Goal: Check status

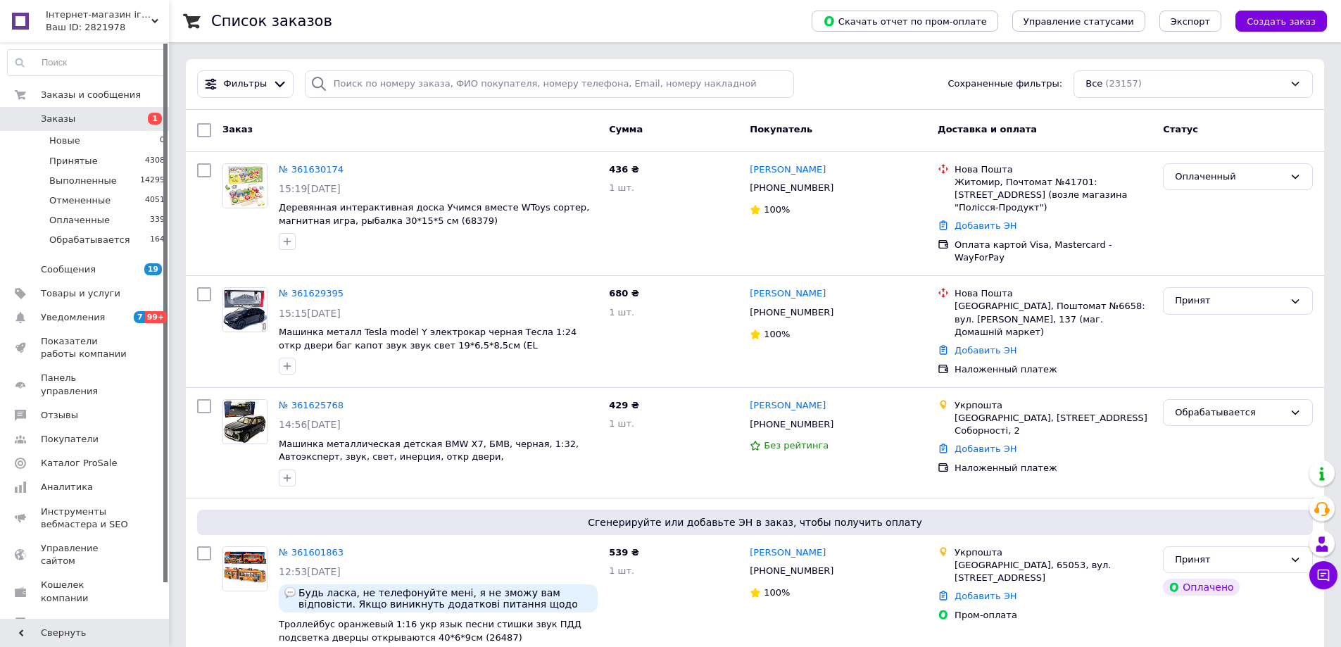
click at [130, 125] on span "Заказы 1" at bounding box center [84, 119] width 169 height 13
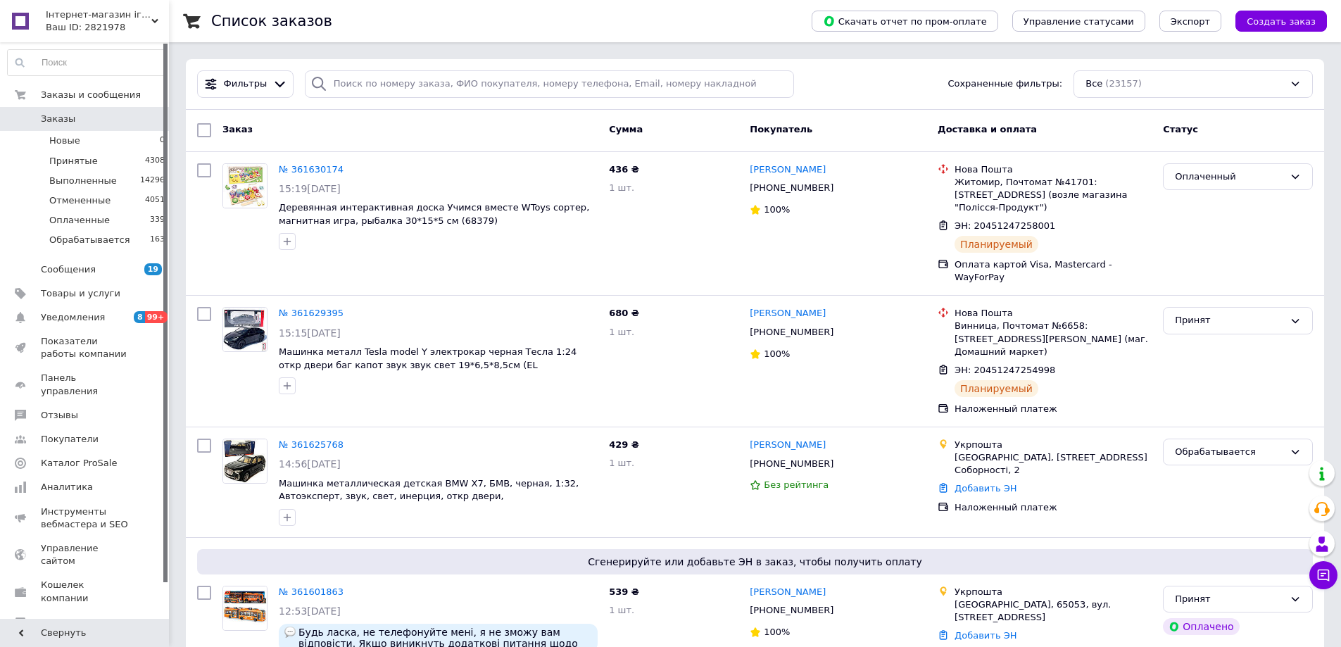
click at [123, 126] on link "Заказы 0" at bounding box center [86, 119] width 173 height 24
click at [77, 119] on span "Заказы" at bounding box center [85, 119] width 89 height 13
click at [1200, 445] on div "Обрабатывается" at bounding box center [1229, 452] width 109 height 15
click at [1208, 468] on li "Принят" at bounding box center [1238, 481] width 149 height 26
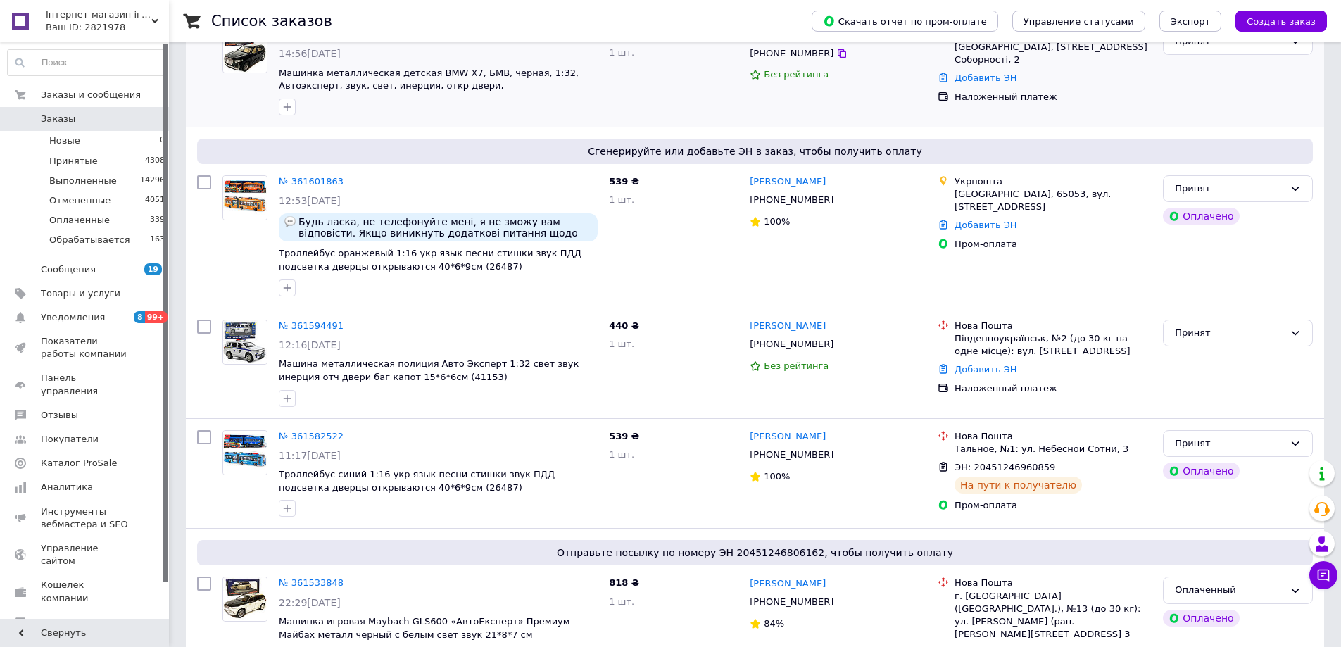
scroll to position [423, 0]
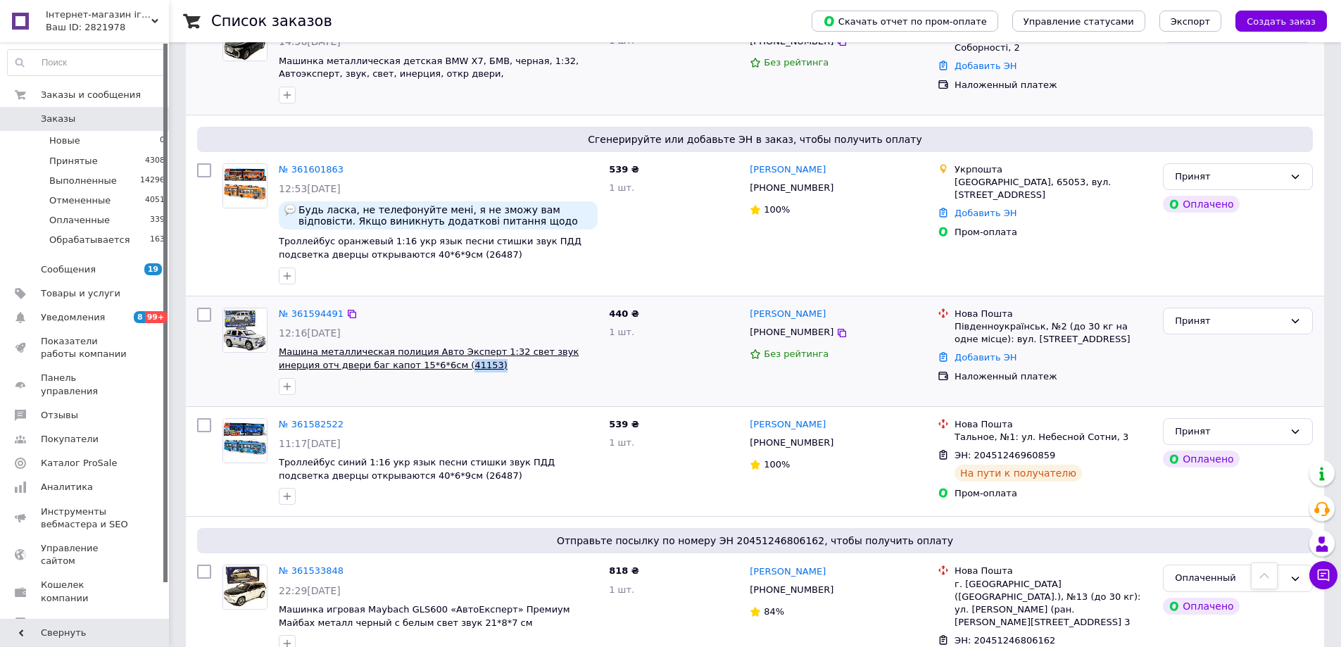
drag, startPoint x: 430, startPoint y: 327, endPoint x: 394, endPoint y: 325, distance: 36.7
click at [394, 346] on span "Машина металлическая полиция Авто Эксперт 1:32 свет звук инерция отч двери баг …" at bounding box center [438, 359] width 319 height 26
copy span "41153)"
drag, startPoint x: 843, startPoint y: 268, endPoint x: 783, endPoint y: 266, distance: 59.9
click at [783, 302] on div "[PERSON_NAME] [PHONE_NUMBER] Без рейтинга" at bounding box center [838, 351] width 188 height 99
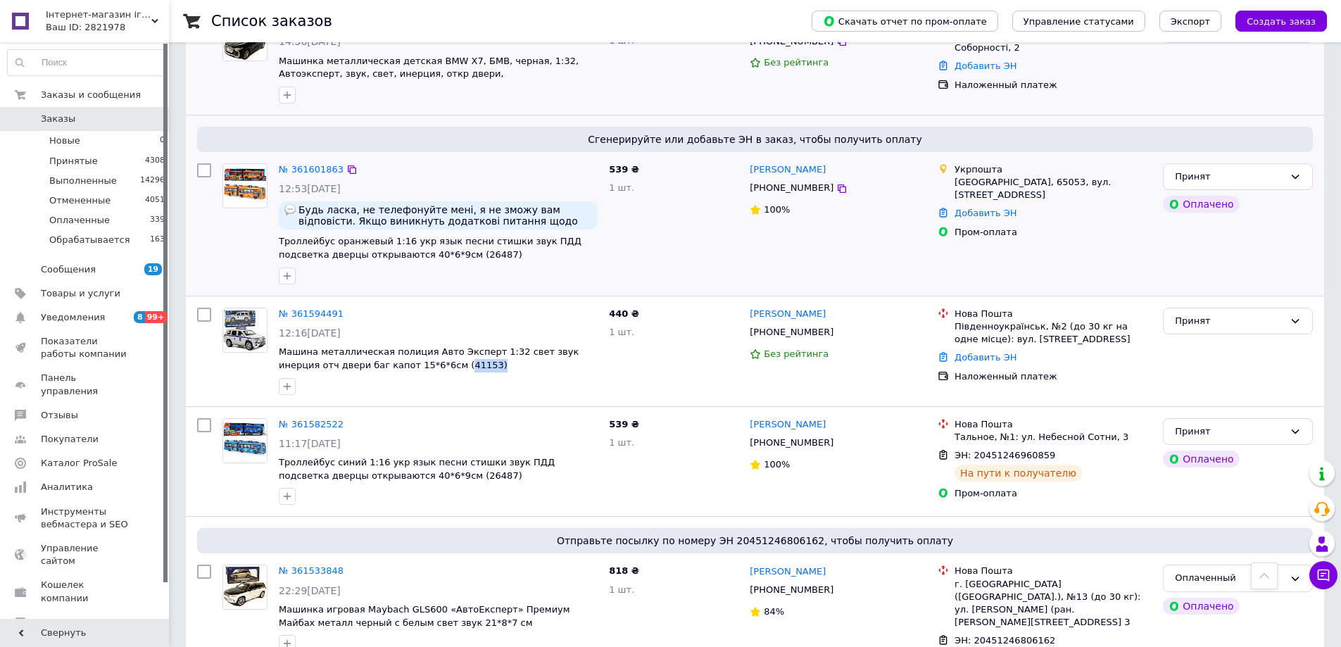
copy link "[PERSON_NAME]"
